Goal: Answer question/provide support: Share knowledge or assist other users

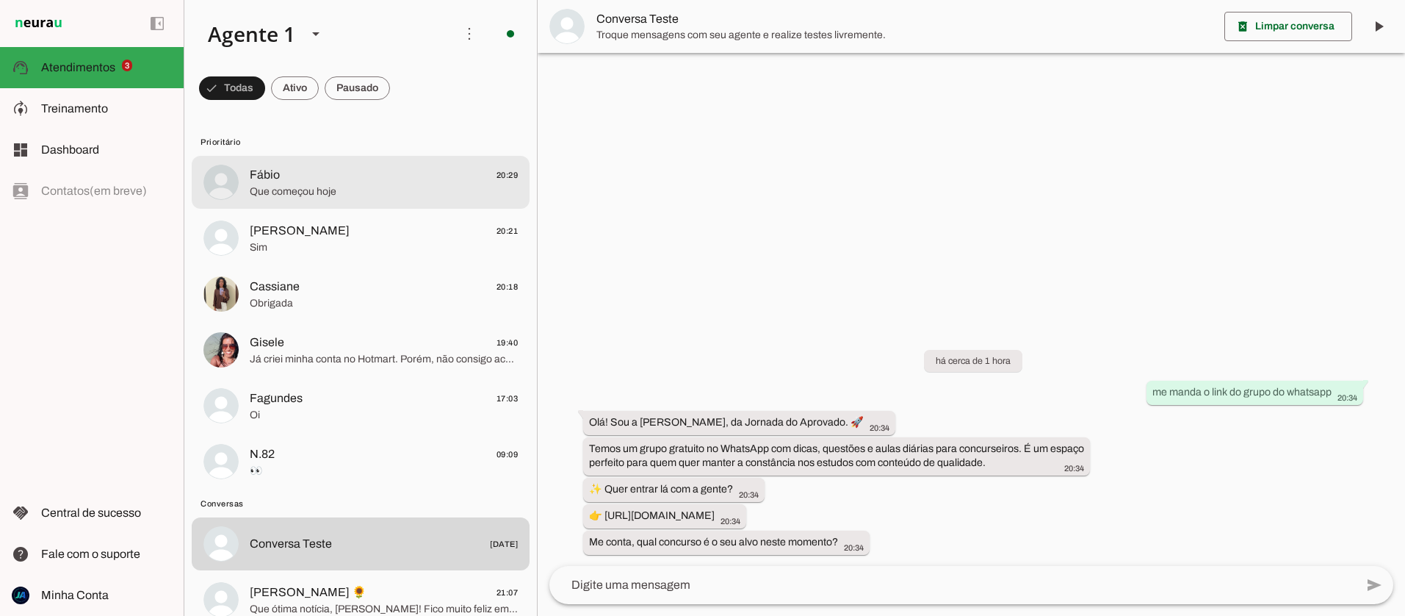
click at [337, 196] on span "Que começou hoje" at bounding box center [384, 191] width 268 height 15
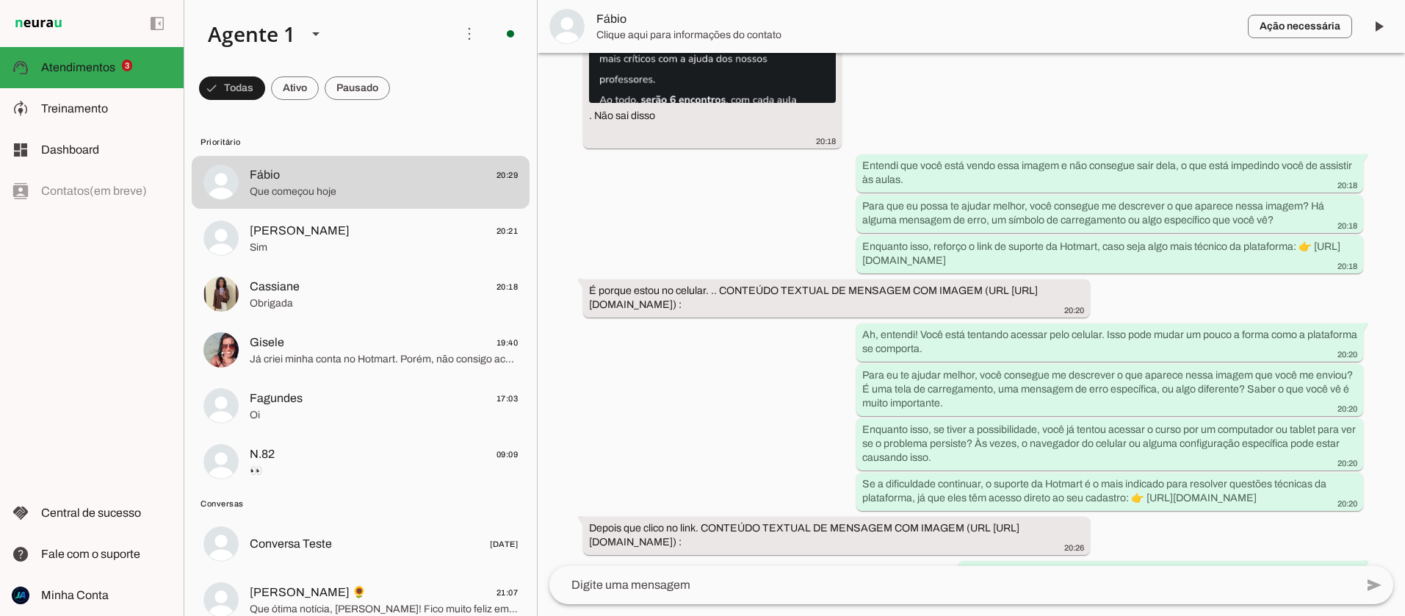
scroll to position [2583, 0]
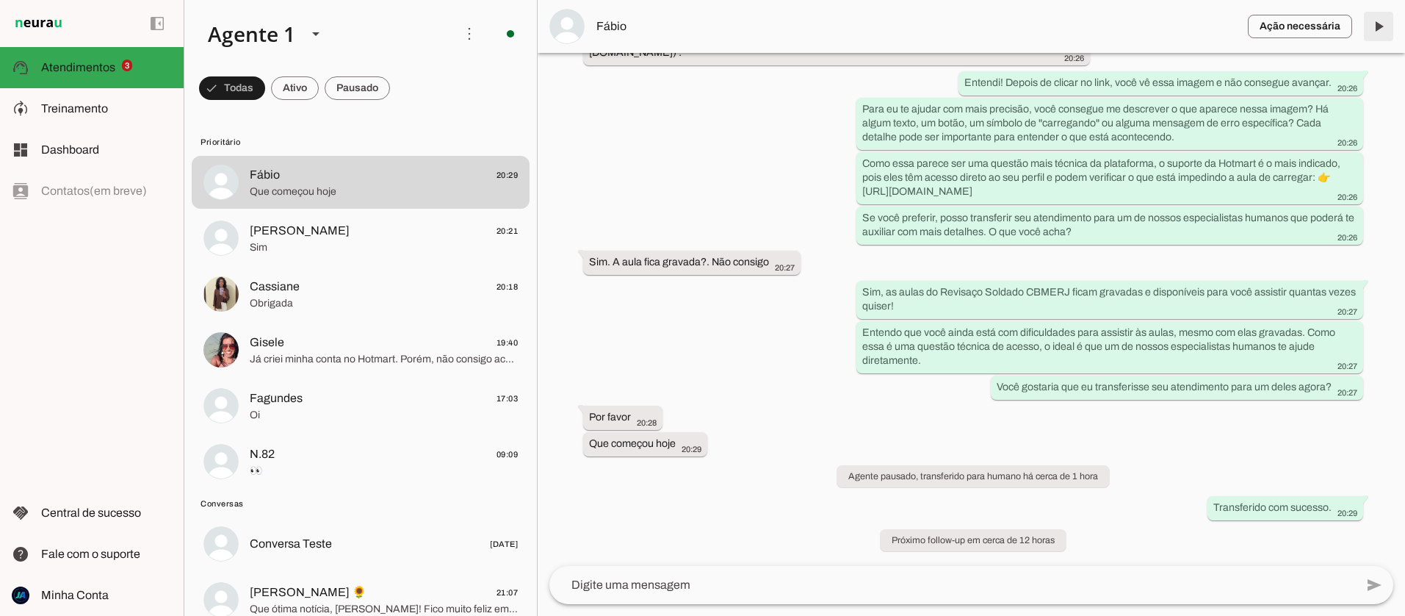
drag, startPoint x: 1383, startPoint y: 29, endPoint x: 986, endPoint y: 77, distance: 400.3
click at [1383, 29] on span at bounding box center [1378, 26] width 35 height 35
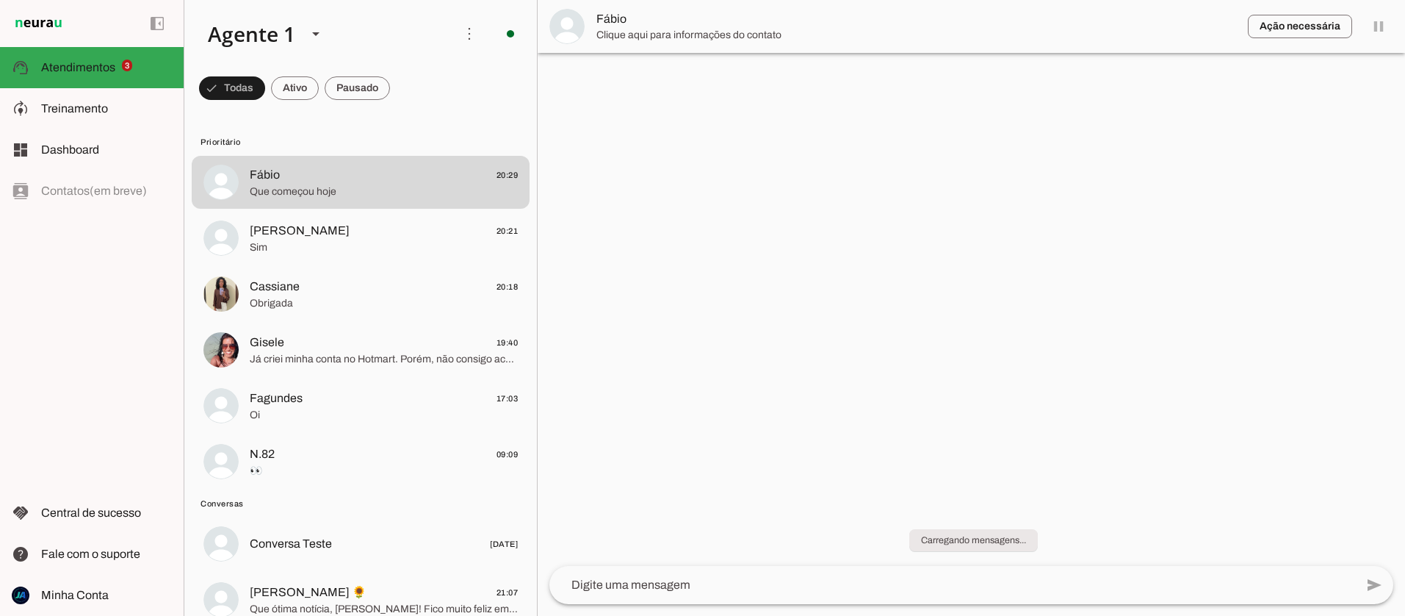
scroll to position [0, 0]
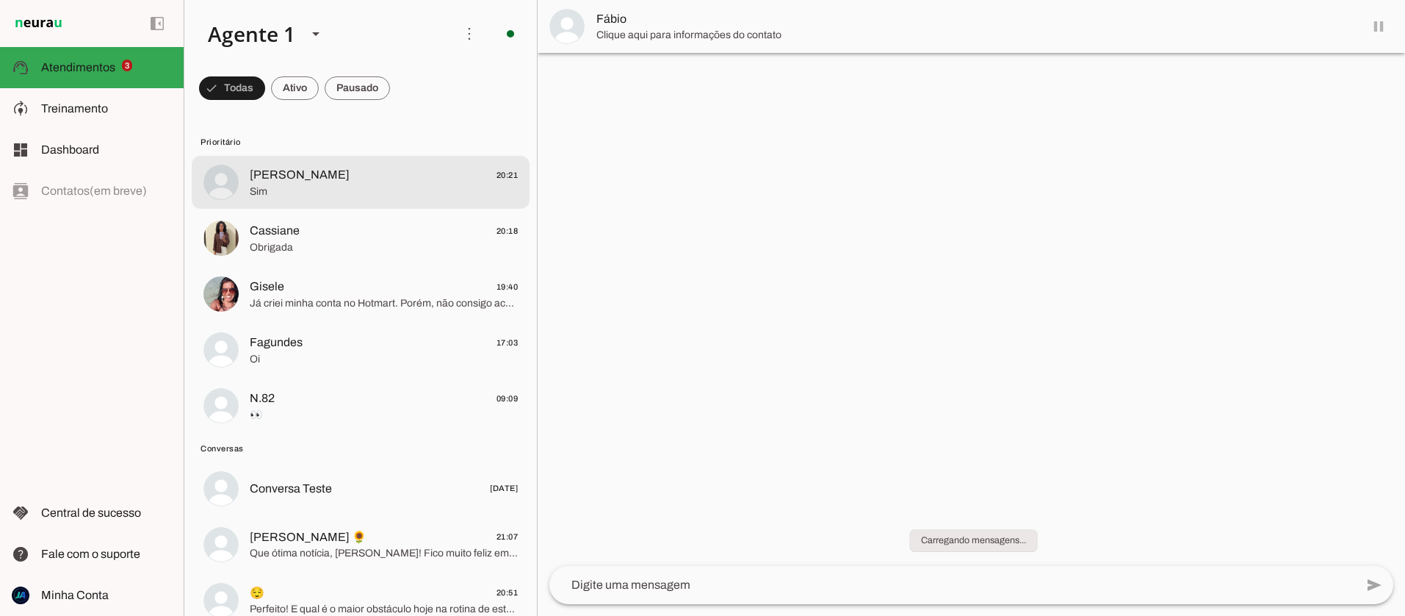
click at [382, 190] on span "Sim" at bounding box center [384, 191] width 268 height 15
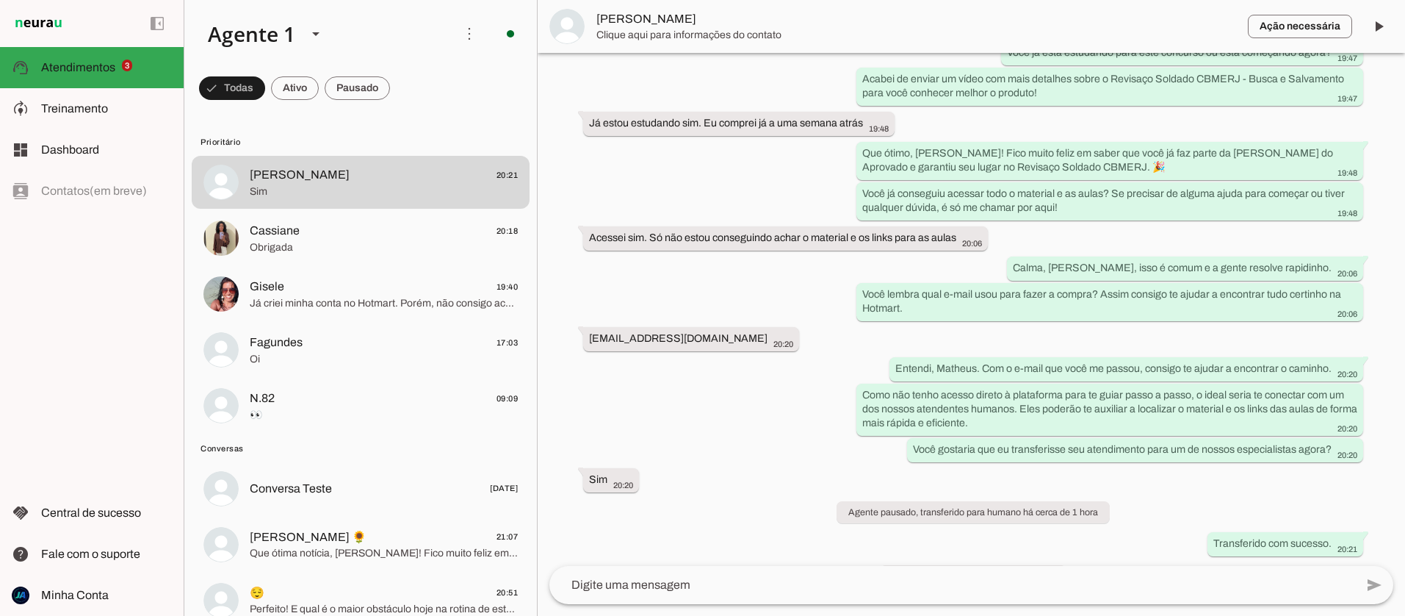
scroll to position [1382, 0]
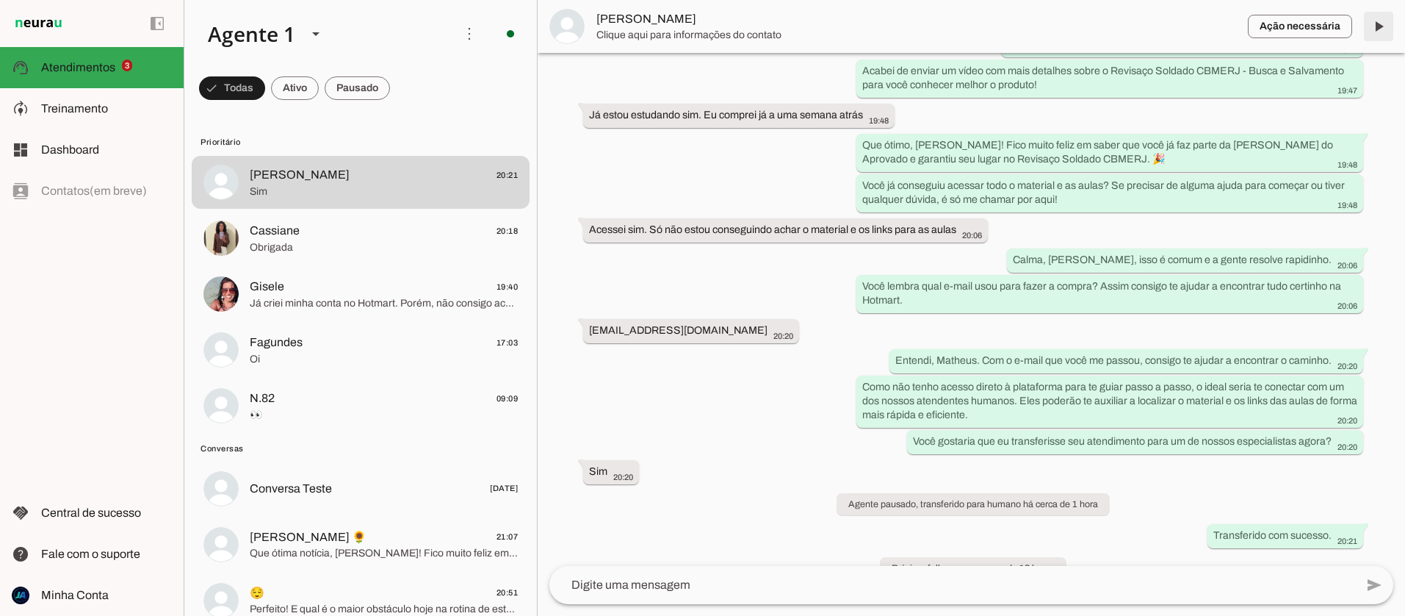
drag, startPoint x: 1383, startPoint y: 21, endPoint x: 964, endPoint y: 73, distance: 421.8
click at [1383, 21] on span at bounding box center [1378, 26] width 35 height 35
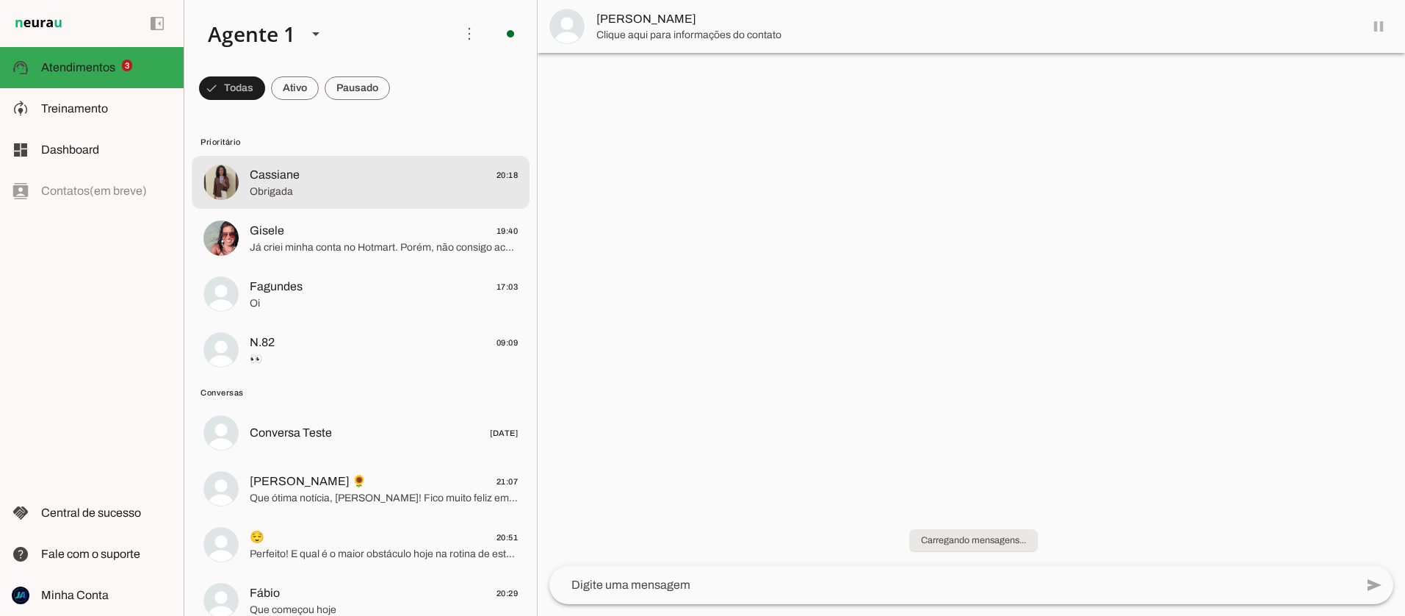
scroll to position [0, 0]
click at [465, 181] on span "Cassiane 20:18" at bounding box center [384, 175] width 268 height 18
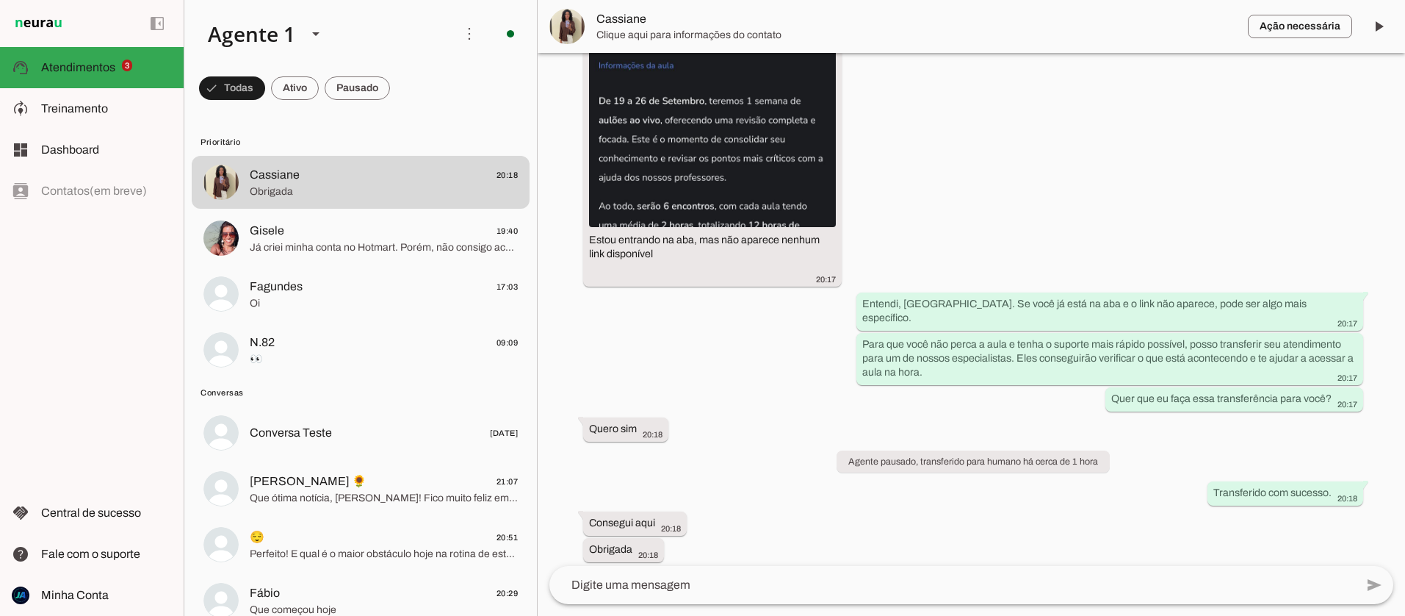
scroll to position [973, 0]
drag, startPoint x: 1373, startPoint y: 34, endPoint x: 483, endPoint y: 267, distance: 919.6
click at [1373, 34] on span at bounding box center [1378, 26] width 35 height 35
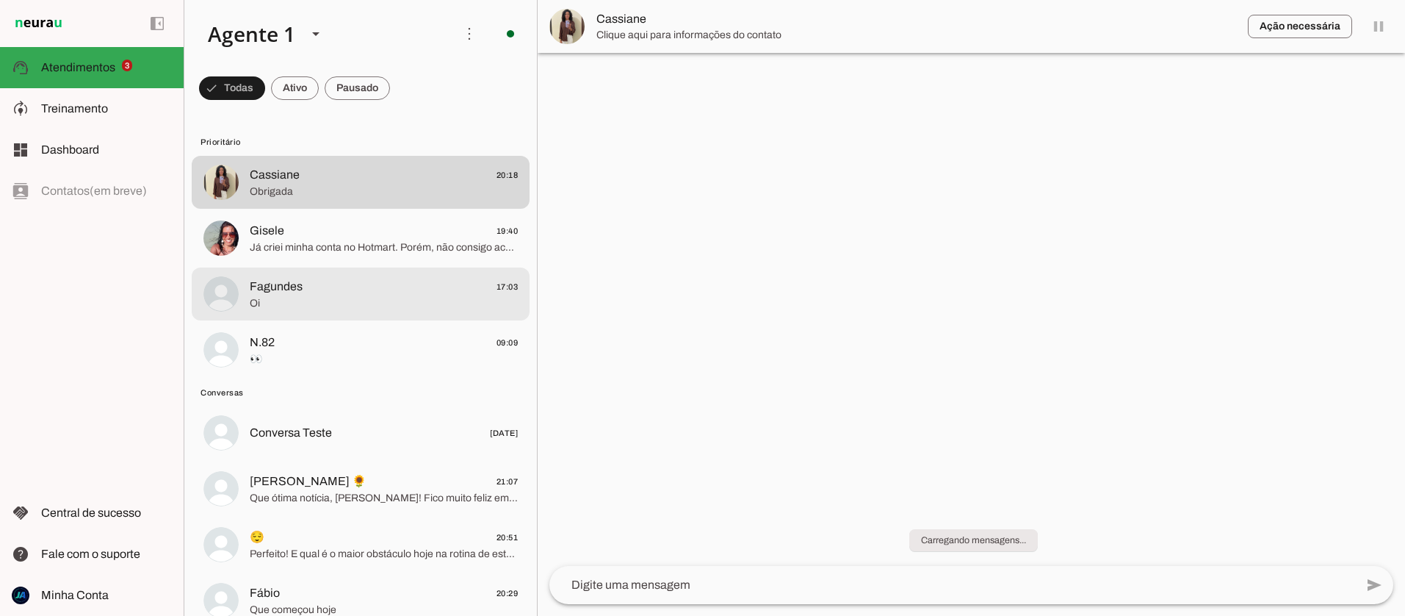
scroll to position [0, 0]
click at [368, 278] on span "Fagundes 17:03" at bounding box center [384, 287] width 268 height 18
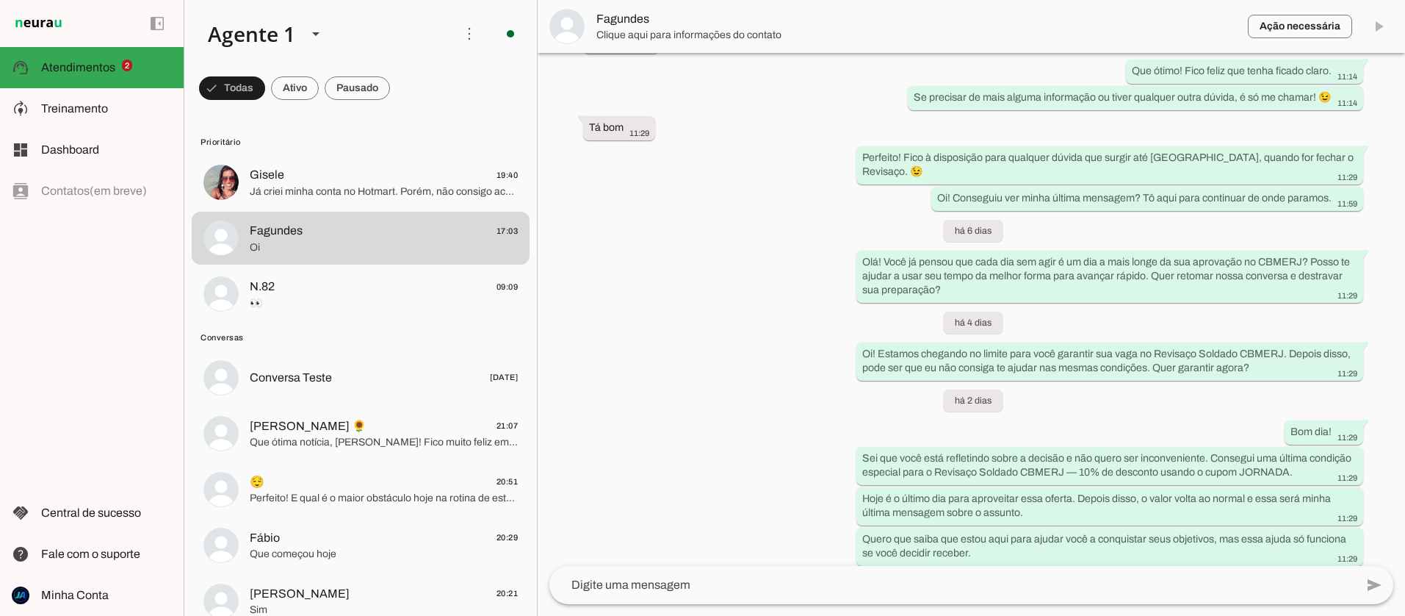
scroll to position [1672, 0]
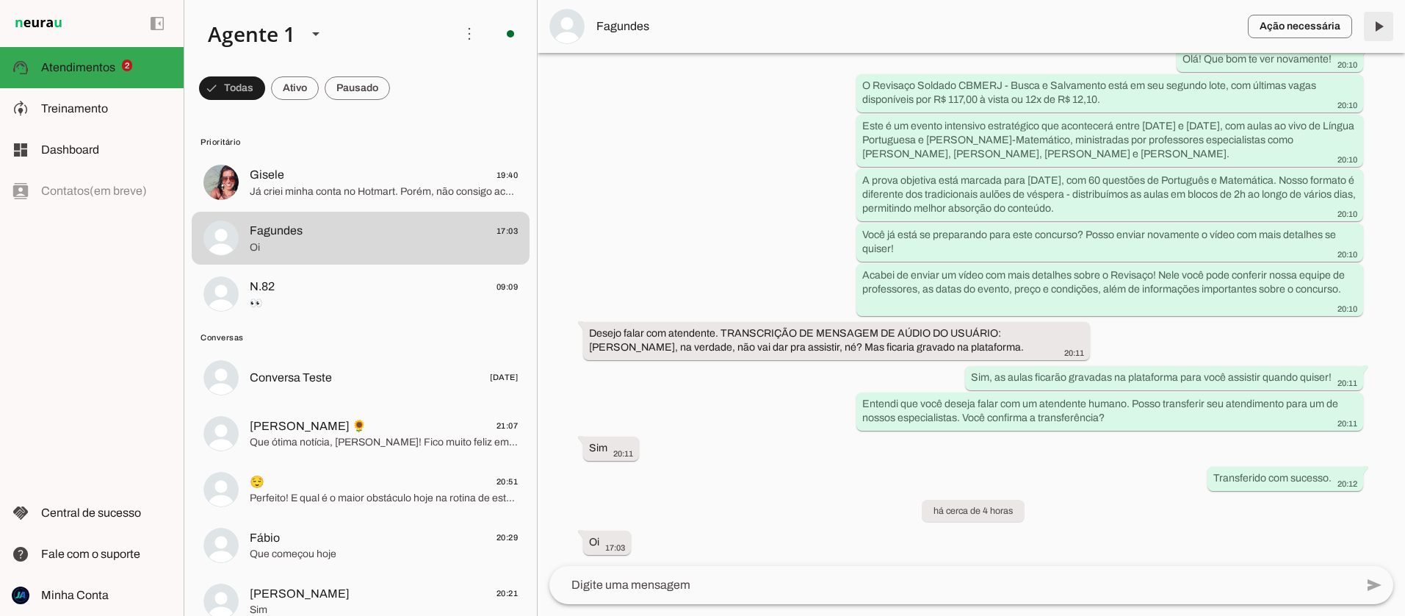
click at [1382, 27] on span at bounding box center [1378, 26] width 35 height 35
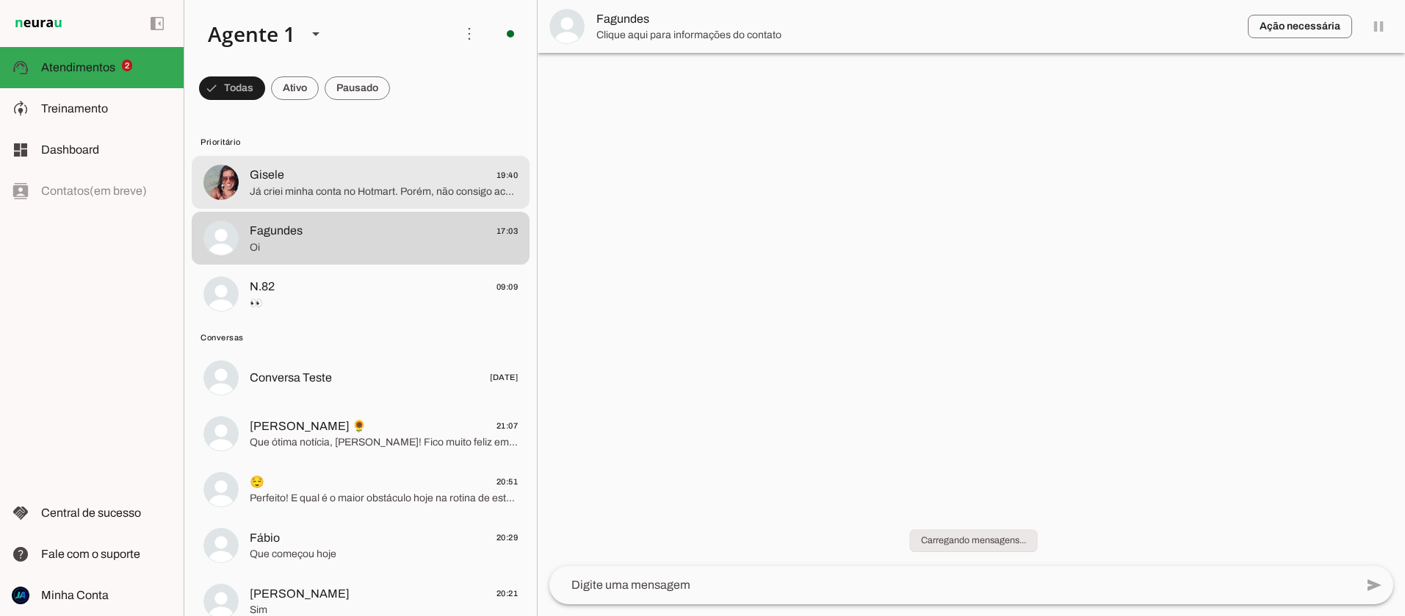
scroll to position [0, 0]
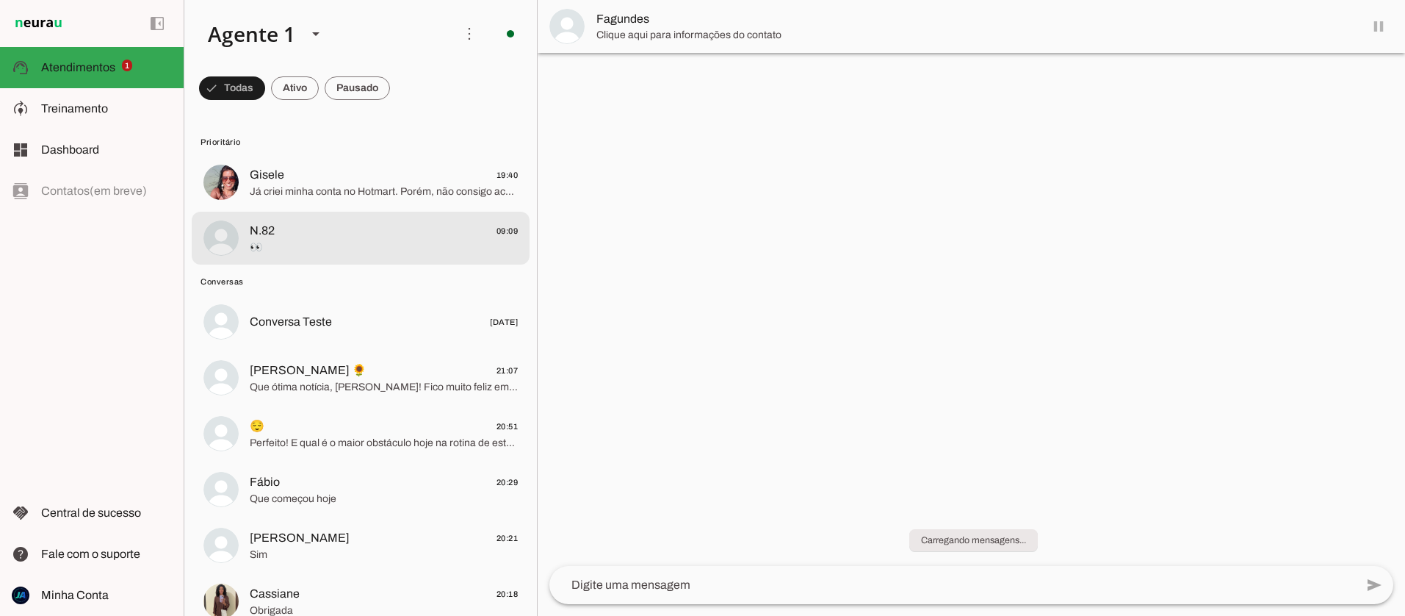
click at [347, 235] on span "N.82 09:09" at bounding box center [384, 231] width 268 height 18
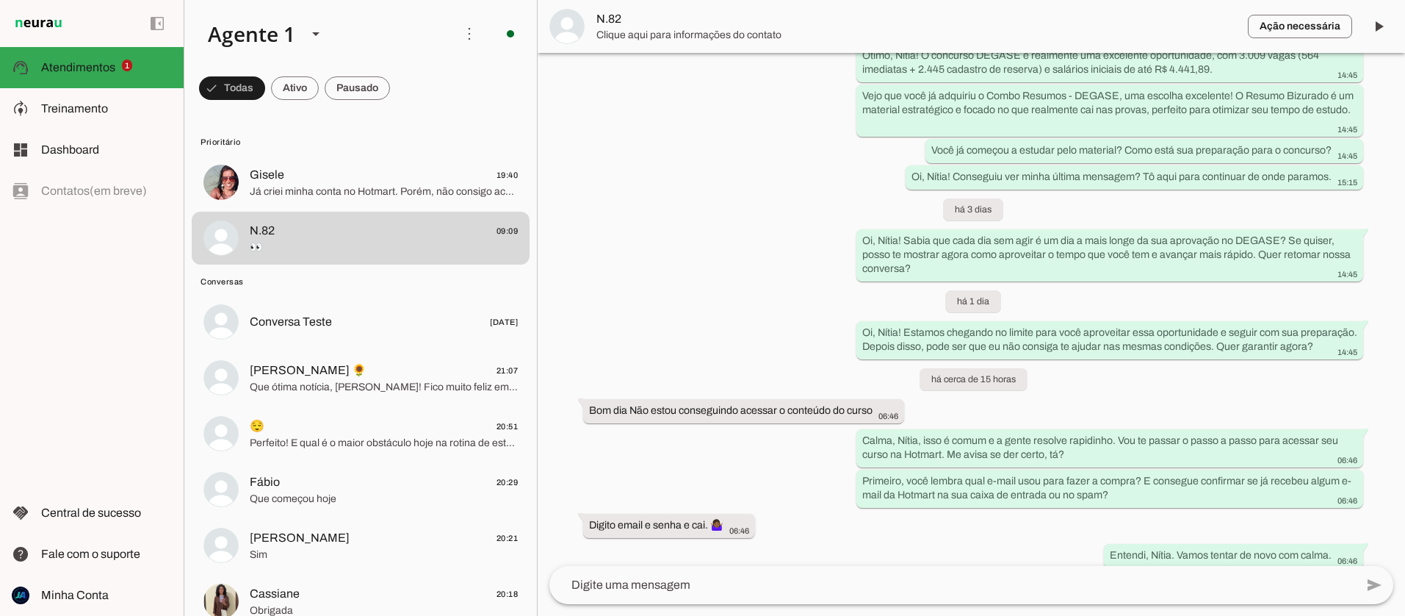
scroll to position [812, 0]
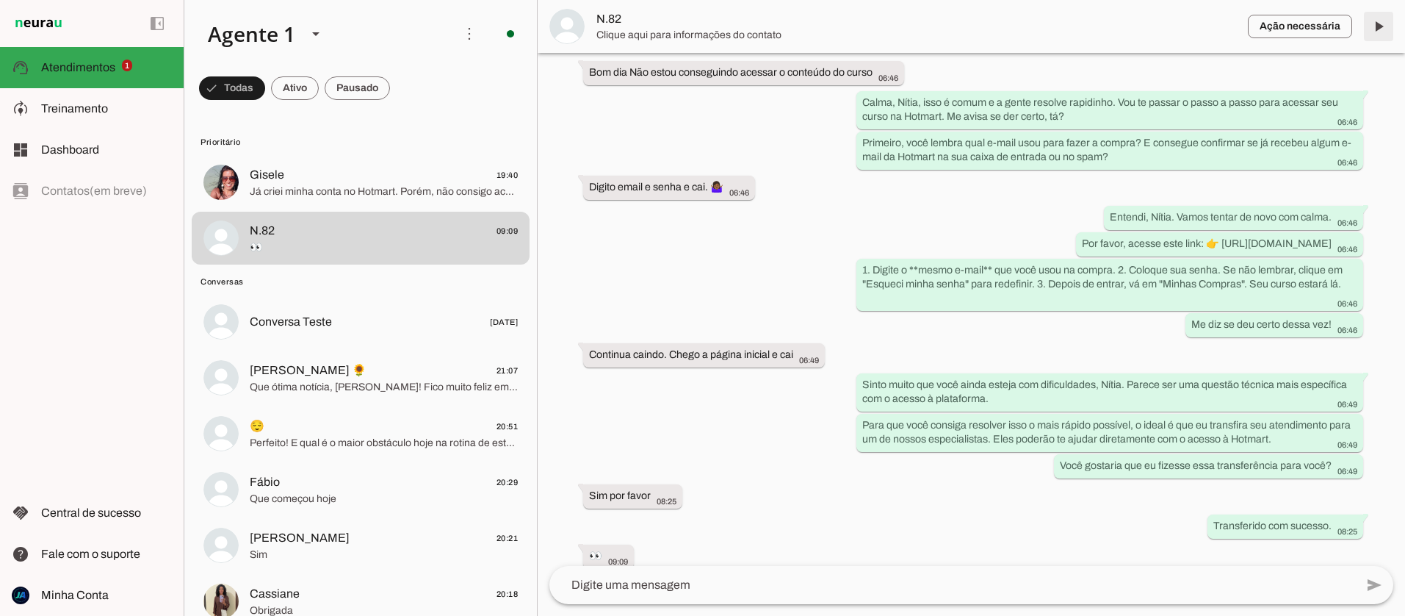
click at [1376, 26] on span at bounding box center [1378, 26] width 35 height 35
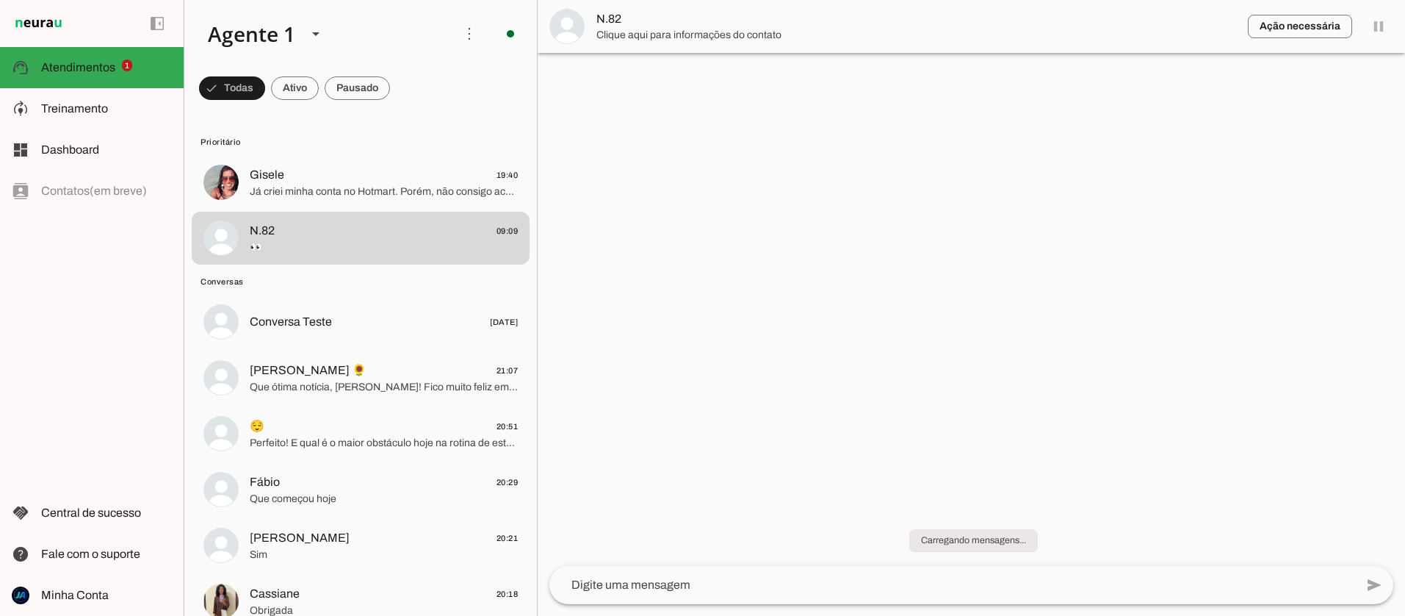
scroll to position [0, 0]
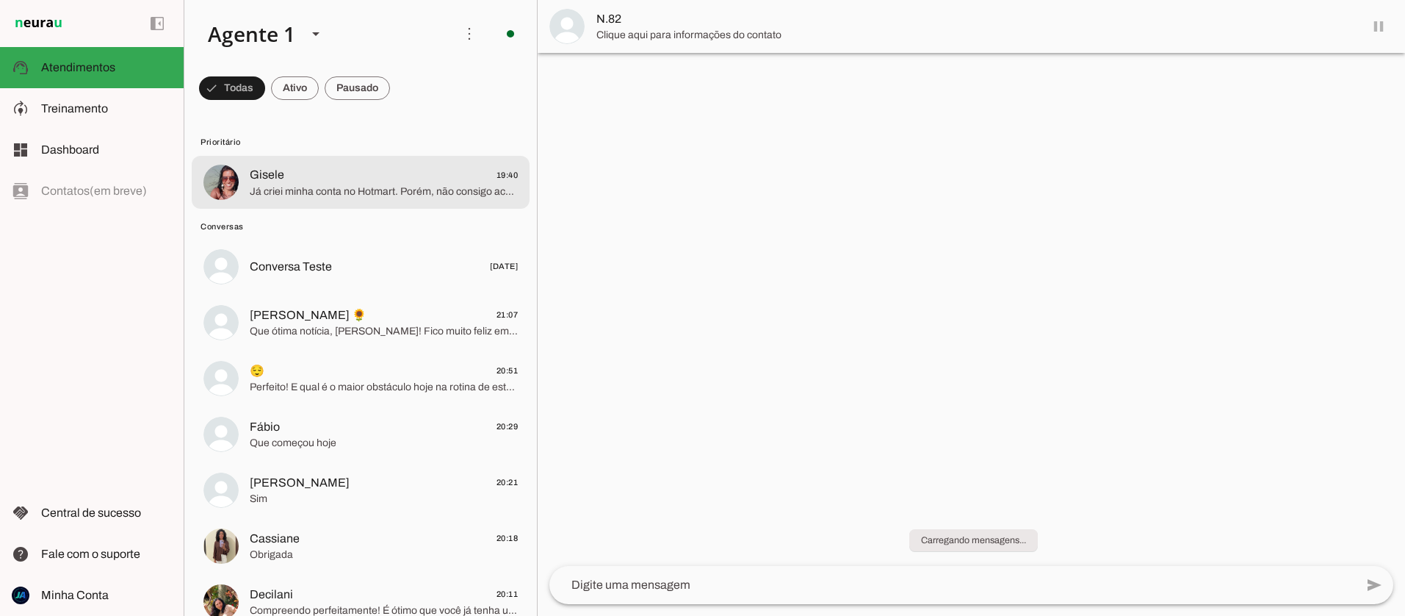
click at [386, 184] on span "Já criei minha conta no Hotmart. Porém, não consigo acessar as aulas gravadas. …" at bounding box center [384, 191] width 268 height 15
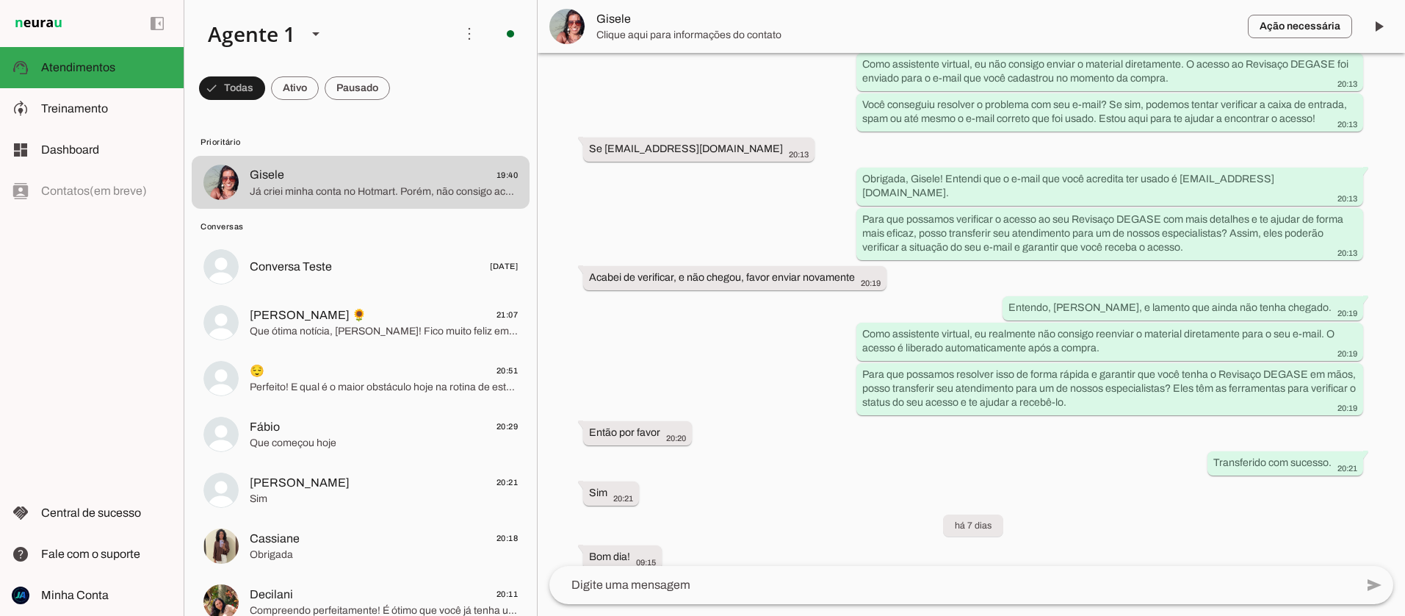
scroll to position [1977, 0]
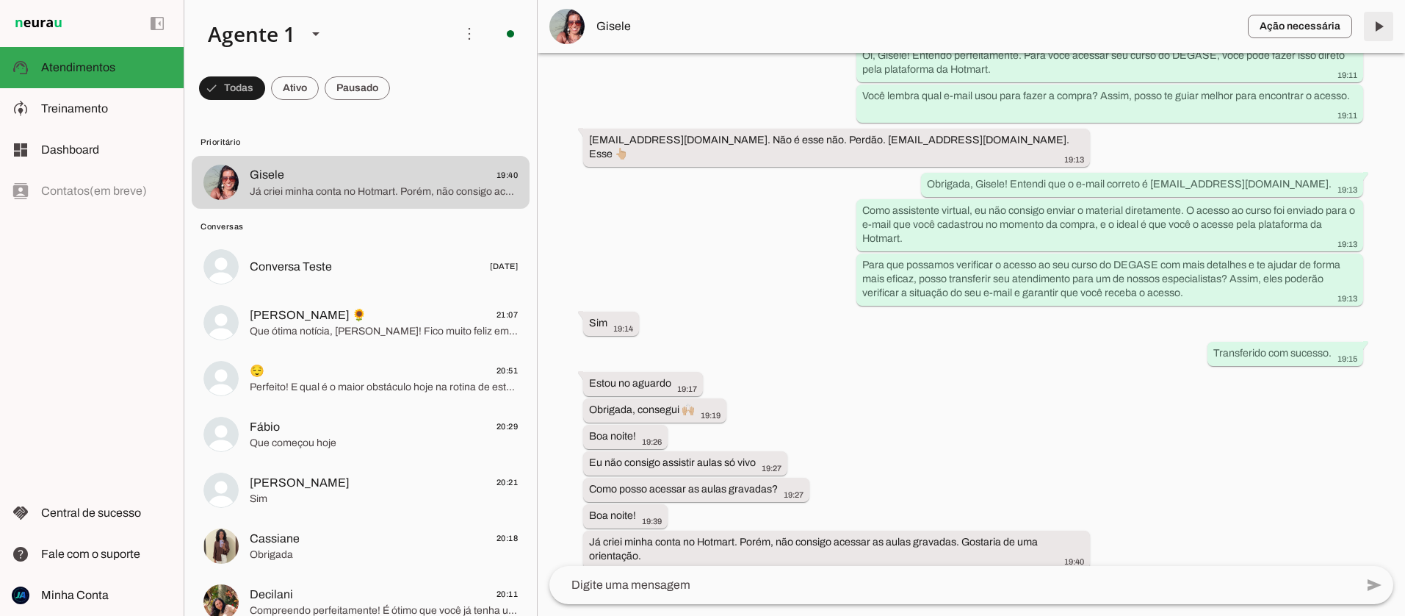
click at [1375, 24] on span at bounding box center [1378, 26] width 35 height 35
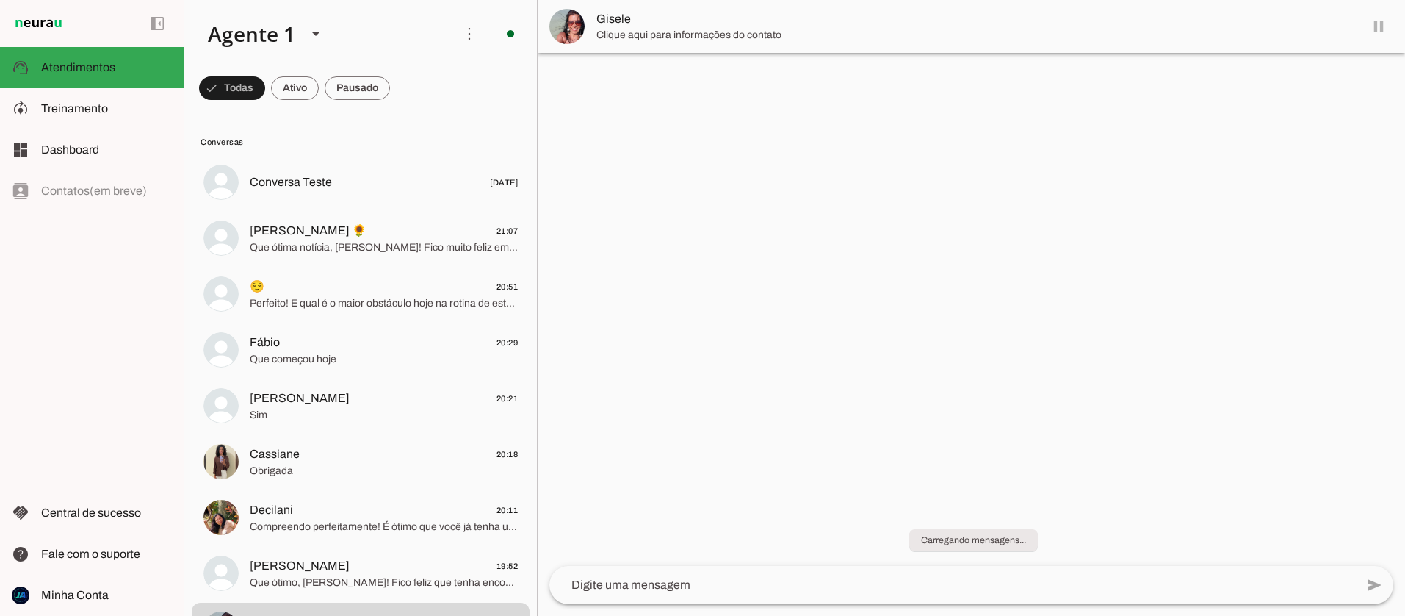
scroll to position [0, 0]
